Goal: Task Accomplishment & Management: Manage account settings

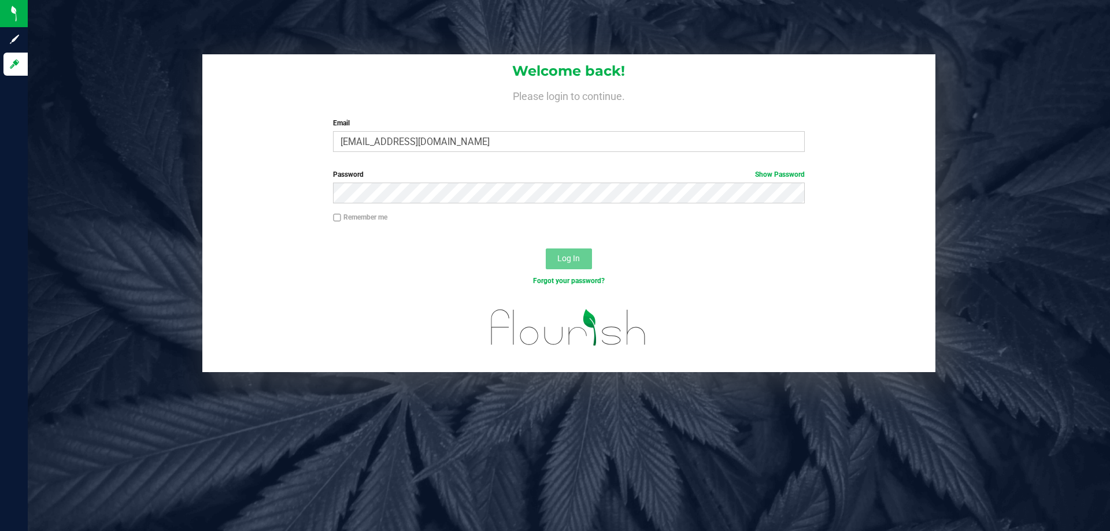
type input "[EMAIL_ADDRESS][DOMAIN_NAME]"
click at [546, 249] on button "Log In" at bounding box center [569, 259] width 46 height 21
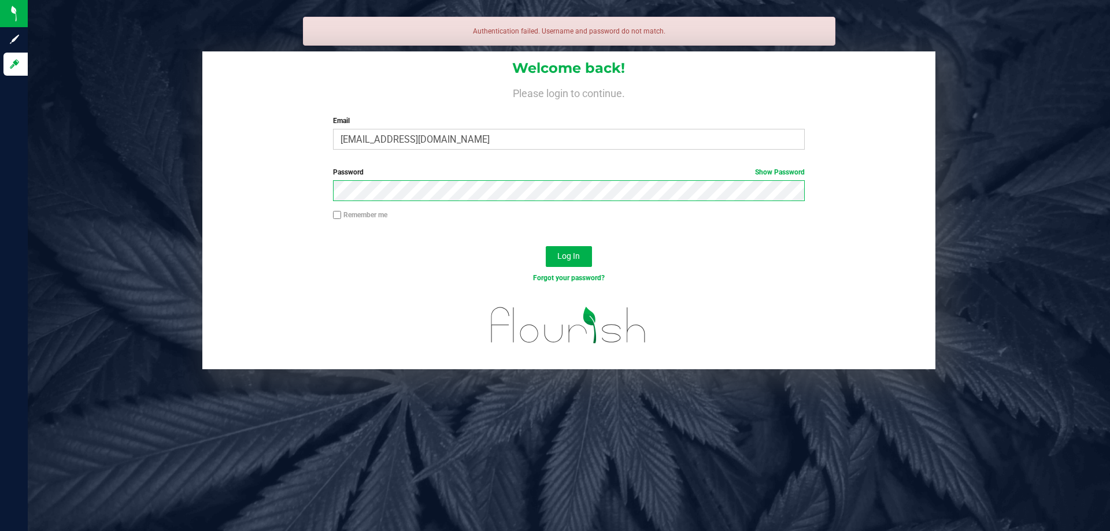
click at [546, 246] on button "Log In" at bounding box center [569, 256] width 46 height 21
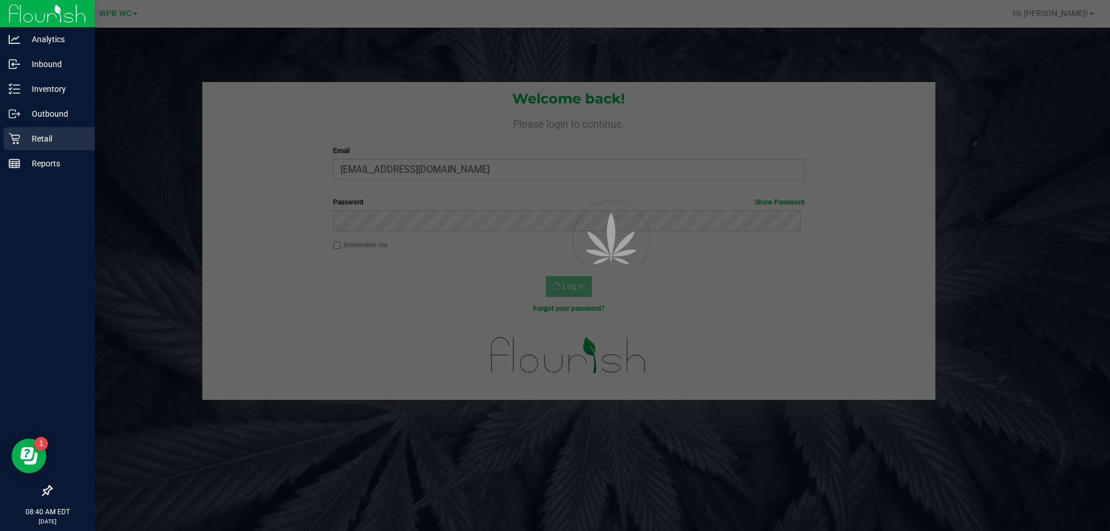
click at [28, 147] on div "Retail" at bounding box center [48, 138] width 91 height 23
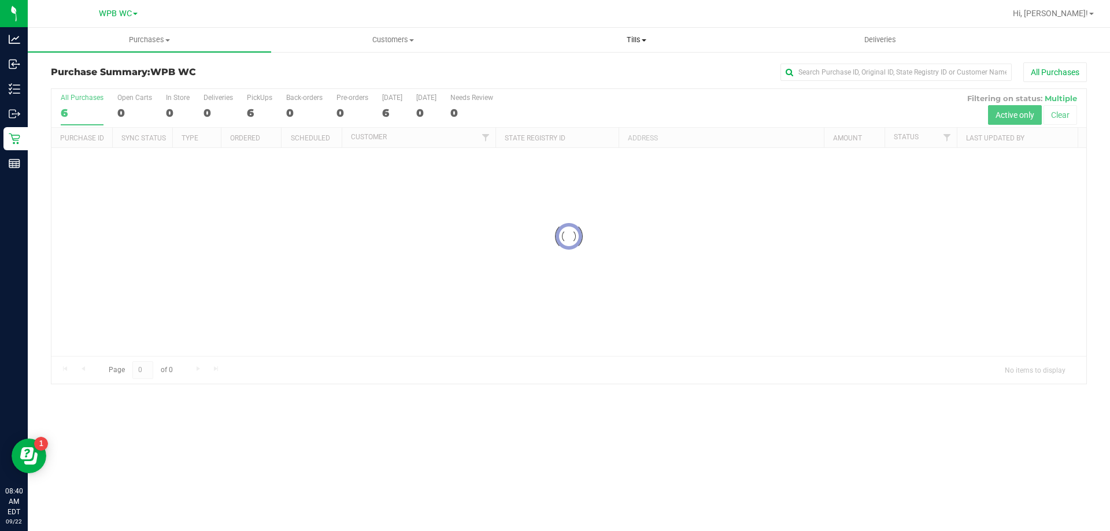
click at [639, 39] on span "Tills" at bounding box center [636, 40] width 242 height 10
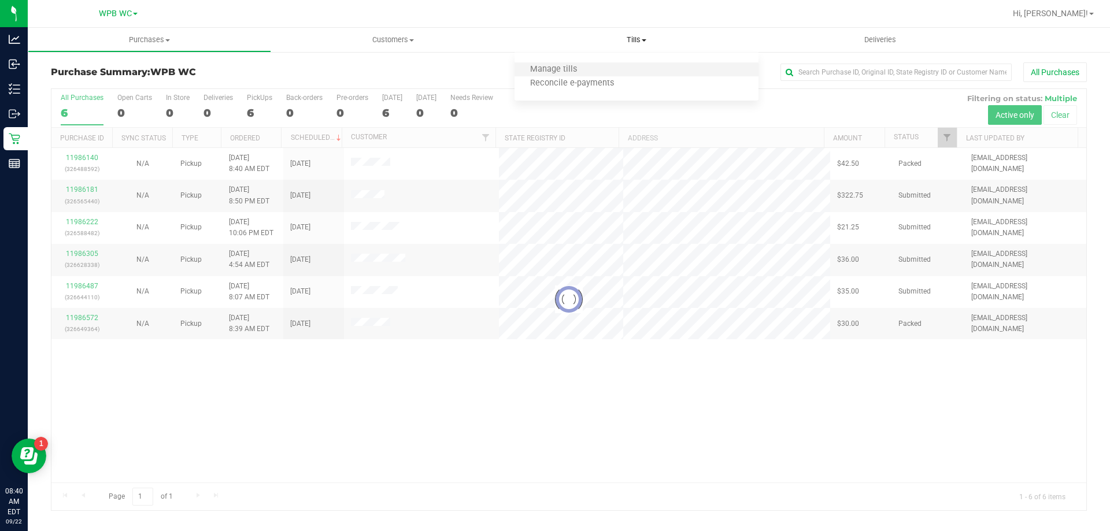
click at [595, 72] on li "Manage tills" at bounding box center [635, 70] width 243 height 14
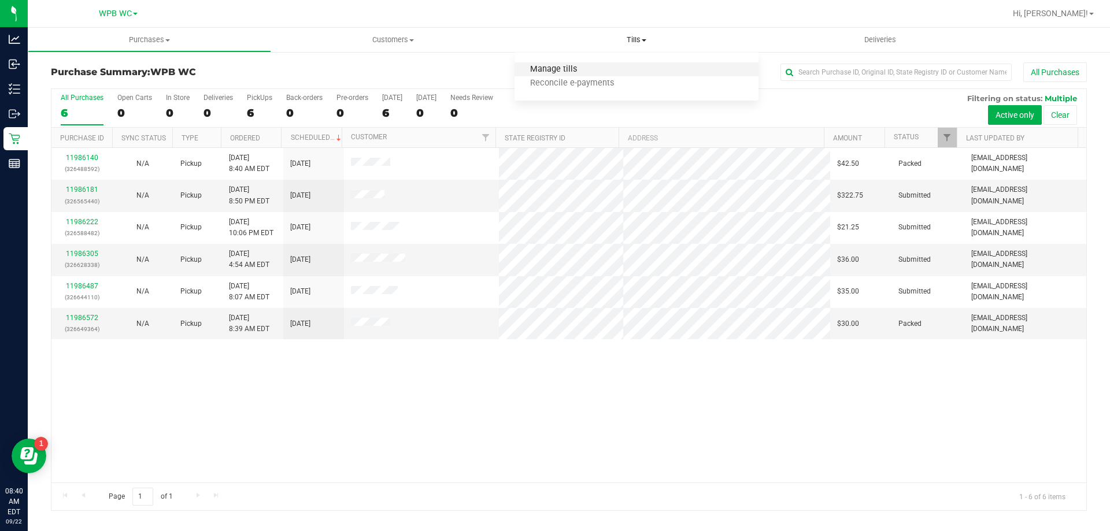
click at [543, 71] on span "Manage tills" at bounding box center [553, 70] width 78 height 10
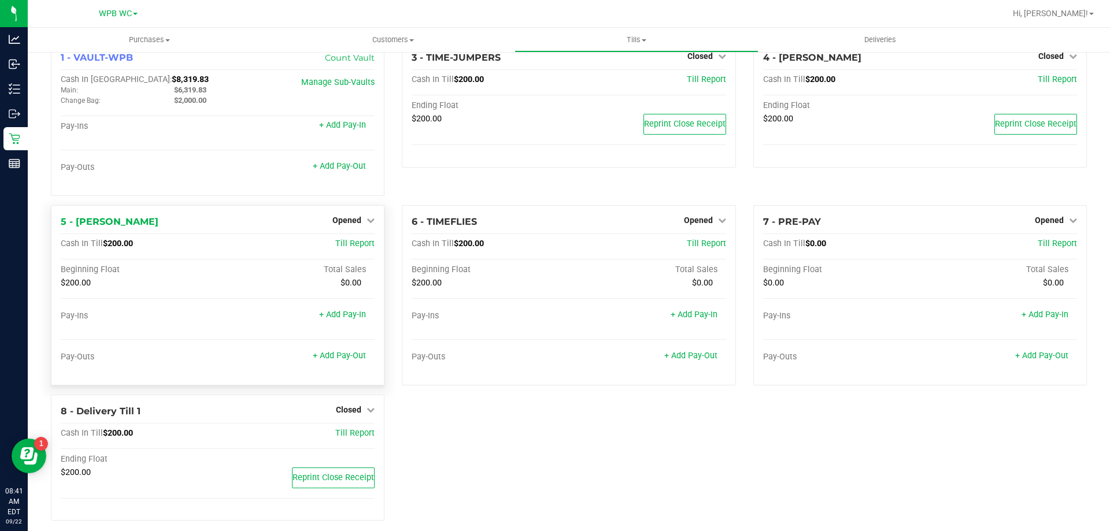
scroll to position [33, 0]
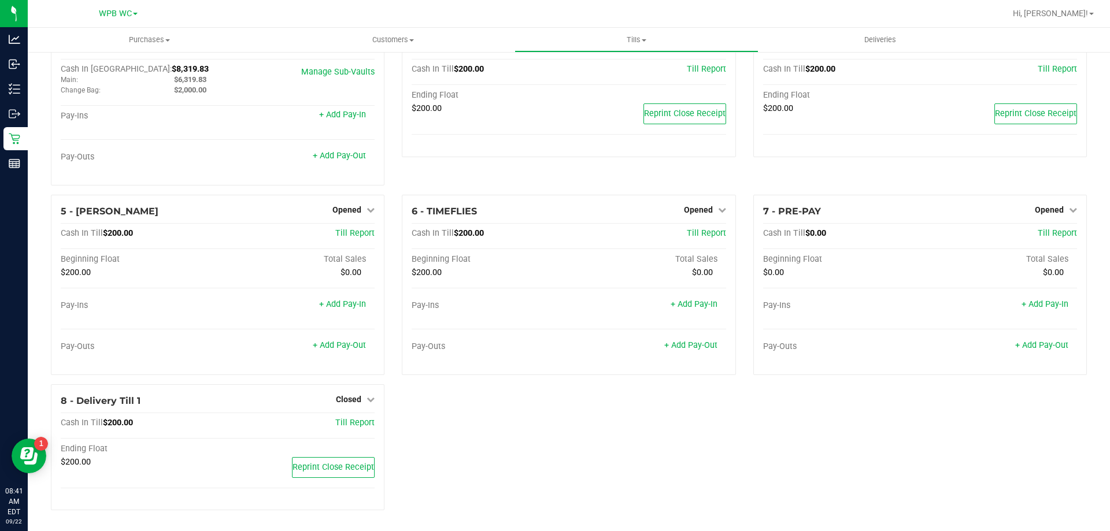
click at [520, 417] on div "1 - VAULT-WPB Count Vault Cash In Vault: $8,319.83 Main: $6,319.83 Change Bag: …" at bounding box center [568, 275] width 1053 height 489
